Goal: Check status: Check status

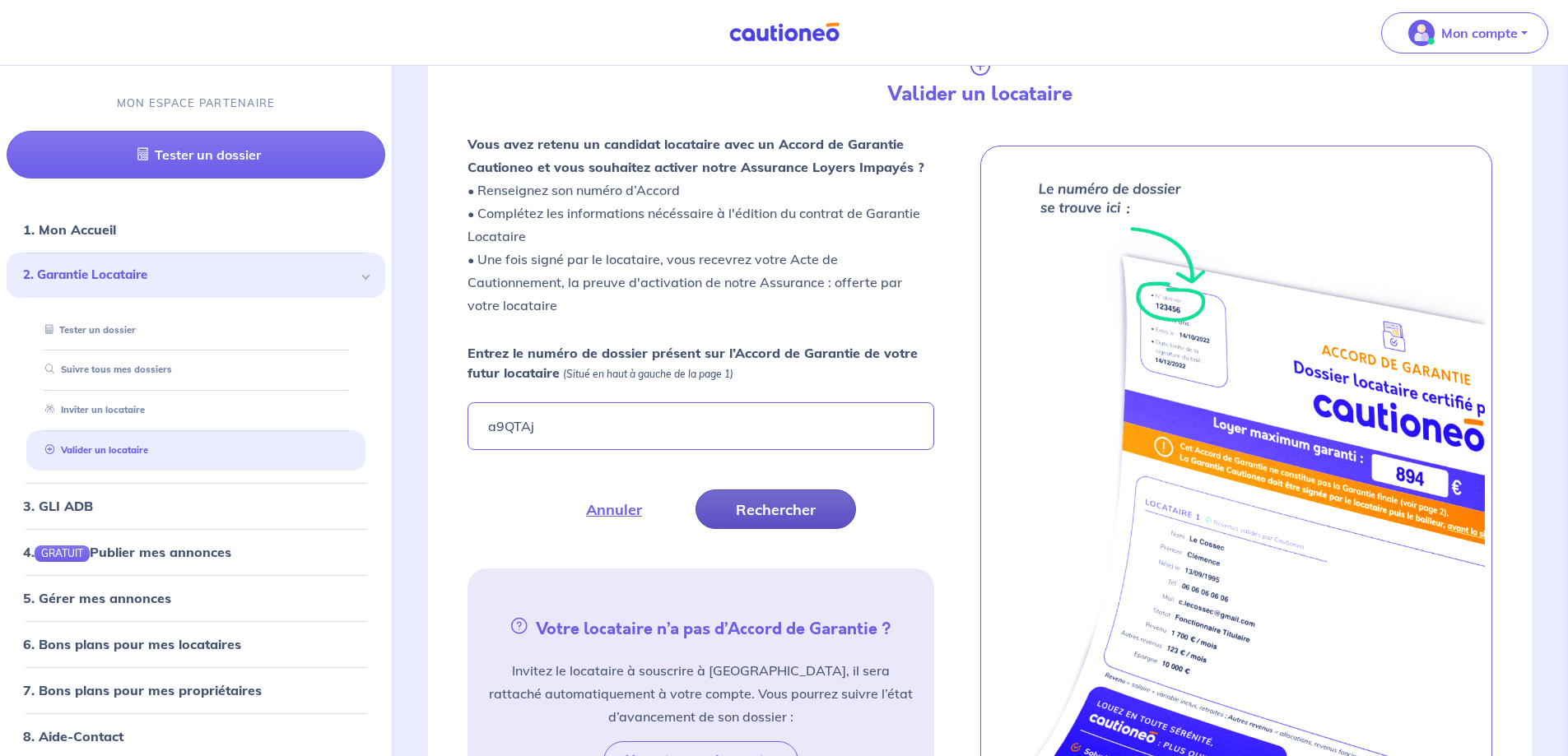
type input "a9QTAj"
click at [734, 514] on button "Rechercher" at bounding box center [776, 510] width 161 height 40
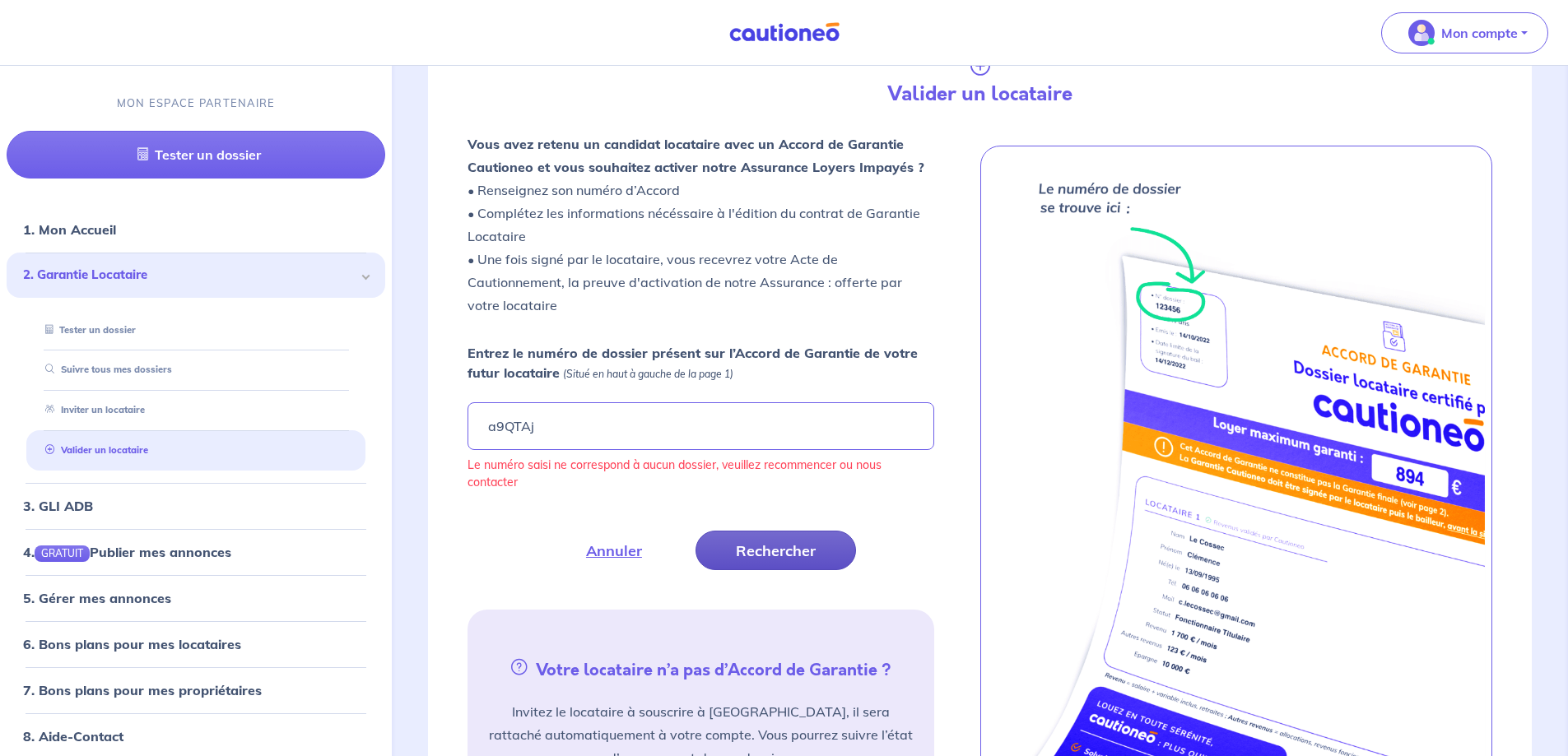
click at [738, 542] on button "Rechercher" at bounding box center [776, 550] width 161 height 40
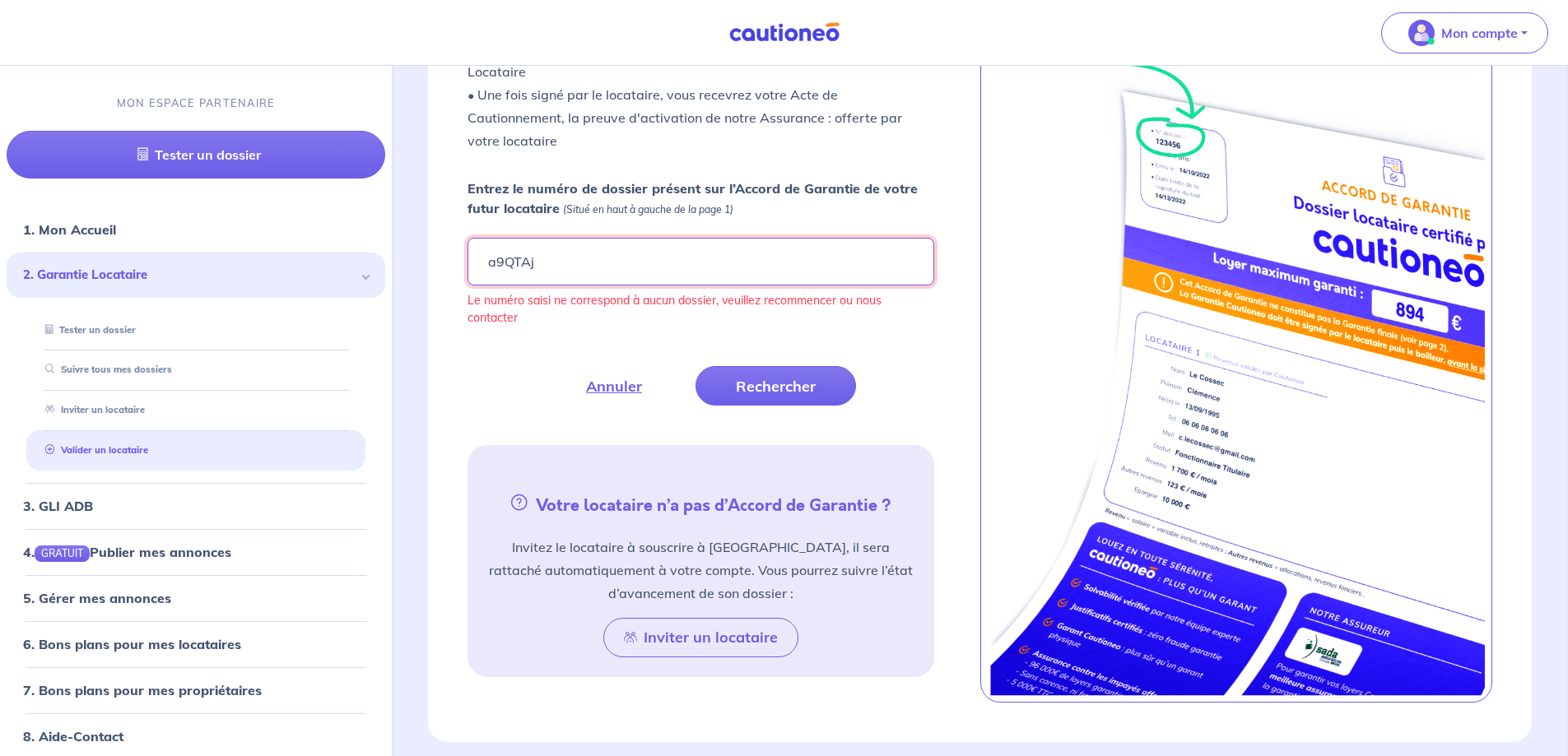
drag, startPoint x: 547, startPoint y: 259, endPoint x: 471, endPoint y: 259, distance: 76.0
click at [471, 259] on input "a9QTAj" at bounding box center [700, 262] width 466 height 48
click at [515, 383] on div "Annuler Rechercher" at bounding box center [700, 386] width 466 height 40
click at [171, 365] on link "Suivre tous mes dossiers" at bounding box center [105, 369] width 132 height 12
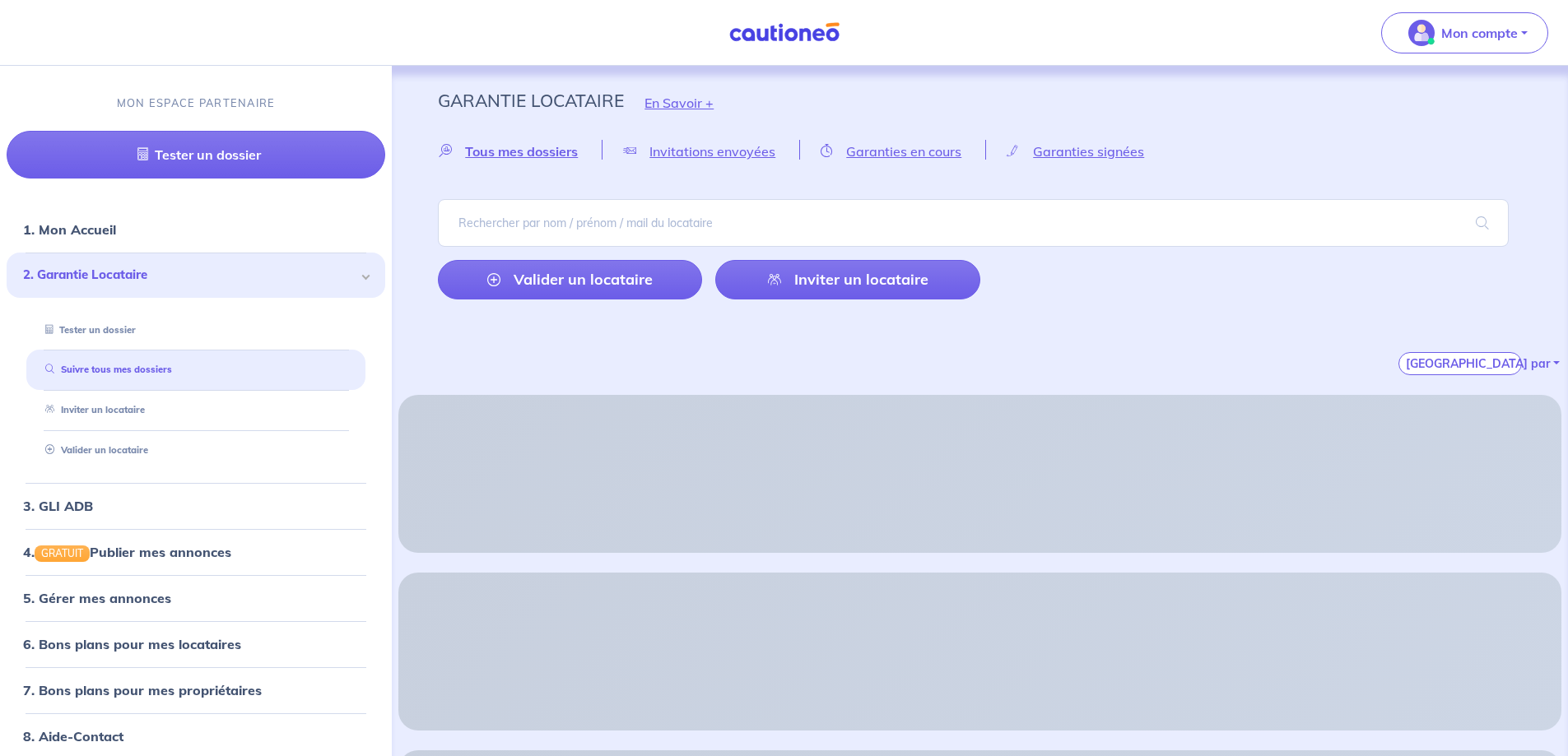
click at [628, 198] on div "Tous mes dossiers Loading... Invitations envoyées Loading... Garanties en cours…" at bounding box center [980, 257] width 1163 height 235
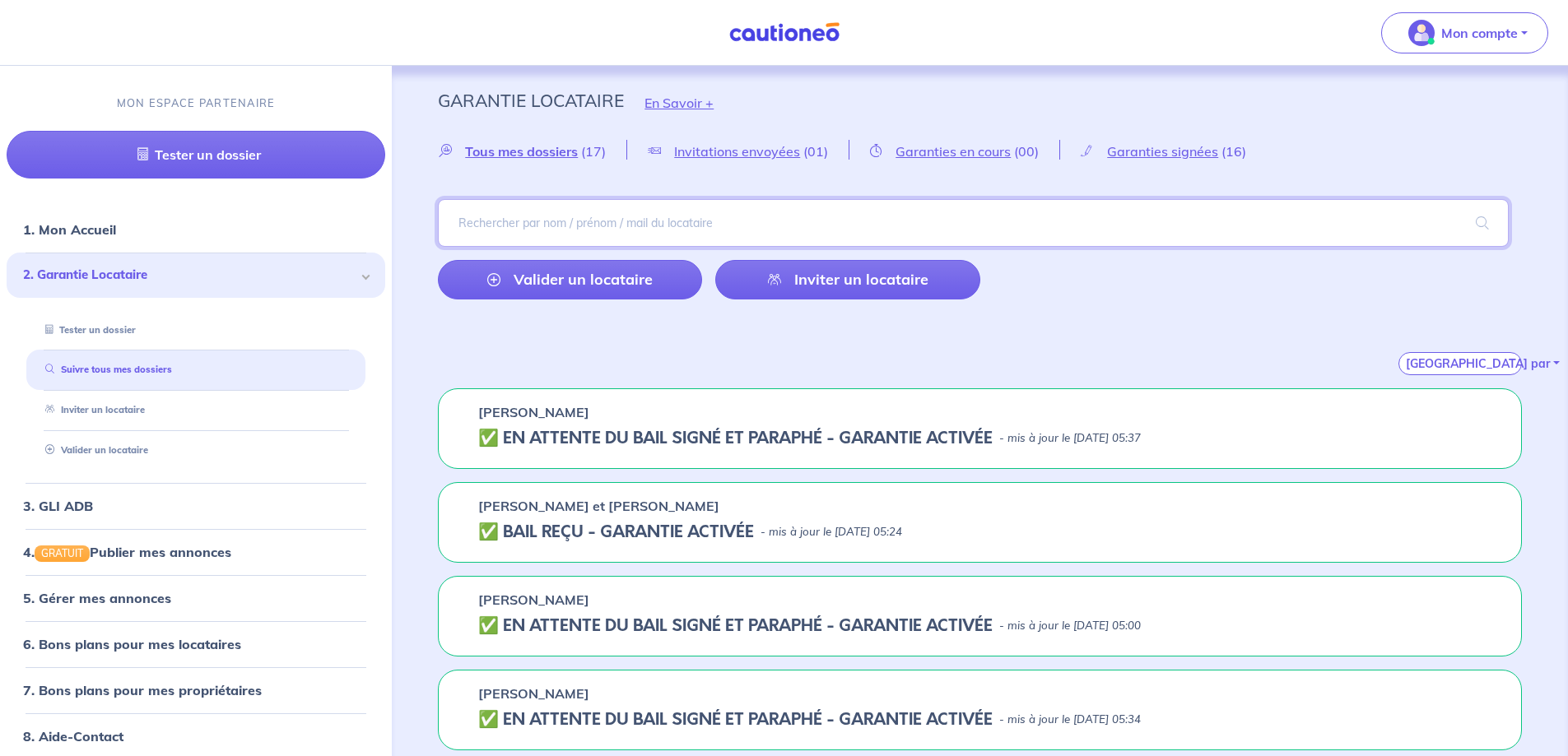
click at [633, 219] on input "search" at bounding box center [973, 223] width 1071 height 48
type input "BEDOUI"
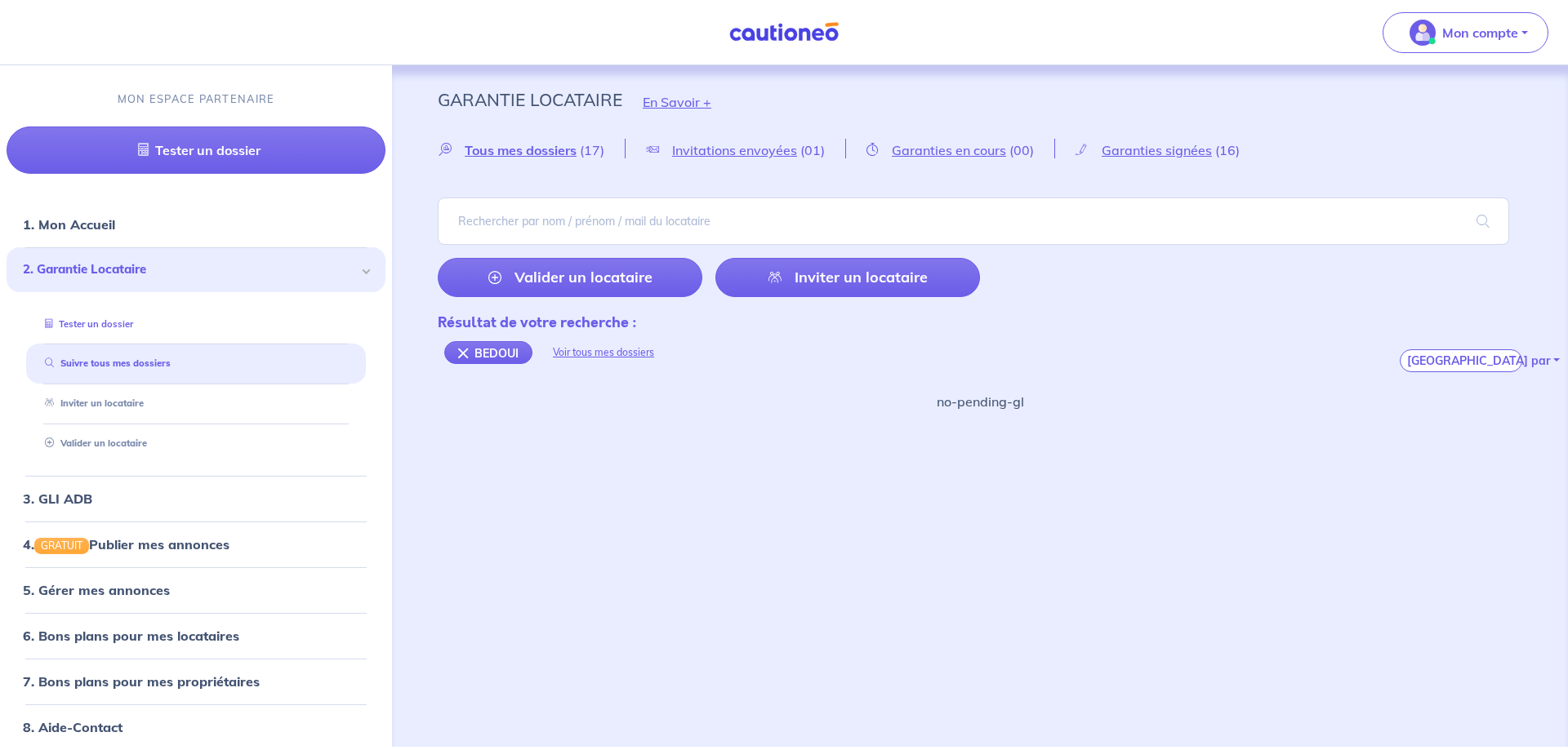
click at [79, 321] on link "Tester un dossier" at bounding box center [86, 324] width 95 height 12
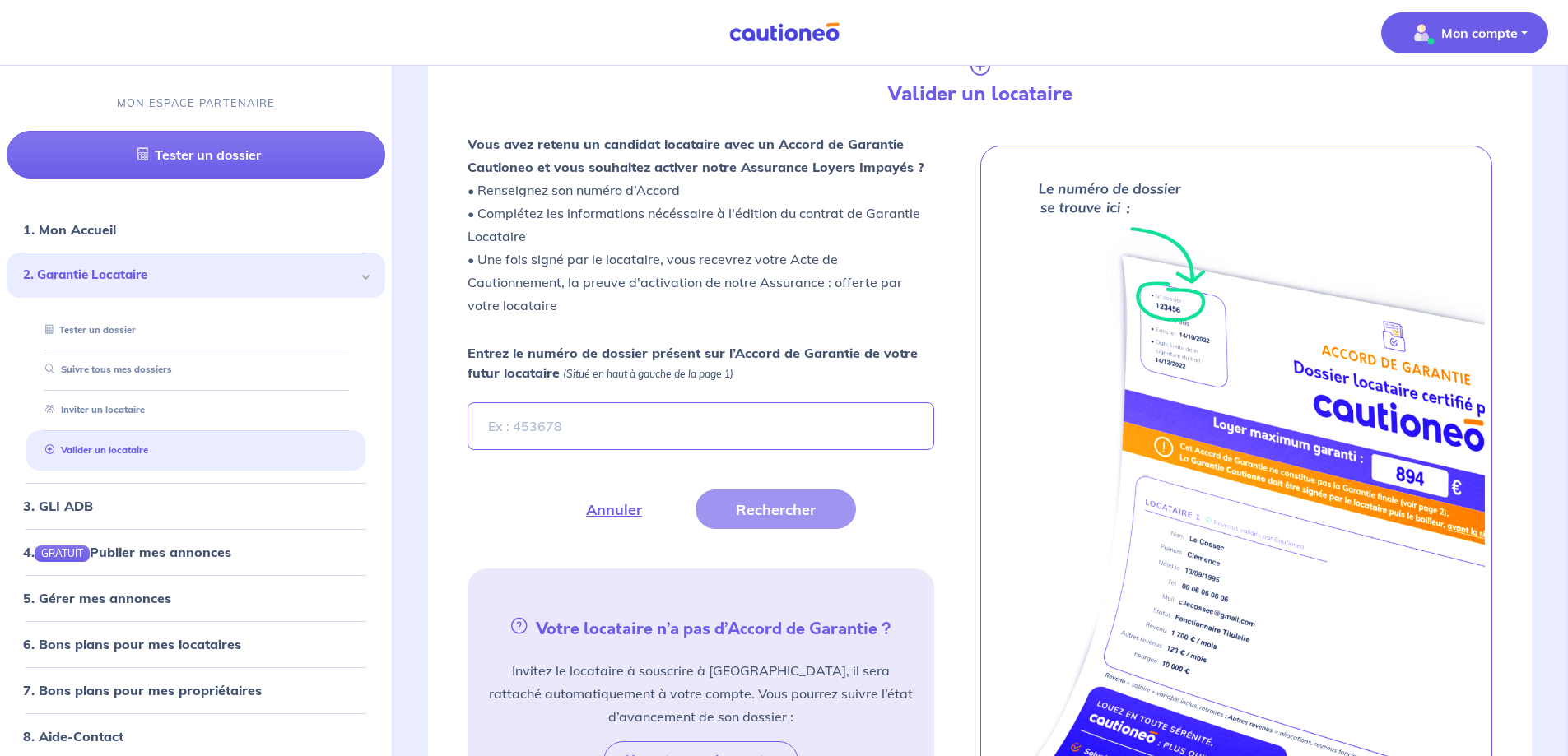
click at [1526, 34] on button "Mon compte" at bounding box center [1464, 33] width 167 height 41
click at [1391, 99] on link "Mes informations" at bounding box center [1448, 102] width 133 height 26
